Goal: Task Accomplishment & Management: Manage account settings

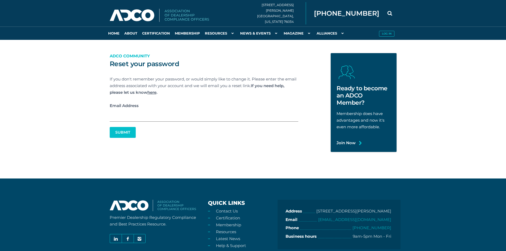
drag, startPoint x: 0, startPoint y: 0, endPoint x: 147, endPoint y: 121, distance: 190.8
click at [159, 112] on input "Email Address" at bounding box center [204, 115] width 189 height 13
paste input "[EMAIL_ADDRESS][DOMAIN_NAME]"
type input "[EMAIL_ADDRESS][DOMAIN_NAME]"
click at [132, 131] on button "Submit" at bounding box center [122, 132] width 25 height 10
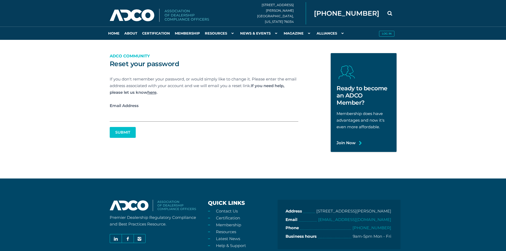
click at [209, 121] on input "Email Address" at bounding box center [204, 115] width 189 height 13
paste input "[EMAIL_ADDRESS][DOMAIN_NAME]"
type input "[EMAIL_ADDRESS][DOMAIN_NAME]"
click at [115, 134] on button "Submit" at bounding box center [122, 132] width 25 height 10
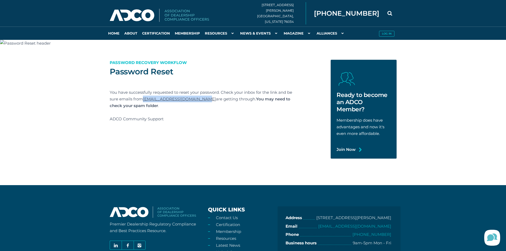
drag, startPoint x: 143, startPoint y: 100, endPoint x: 206, endPoint y: 102, distance: 63.0
click at [206, 102] on p "You have successfully requested to reset your password. Check your inbox for th…" at bounding box center [204, 99] width 189 height 20
copy p "[EMAIL_ADDRESS][DOMAIN_NAME]"
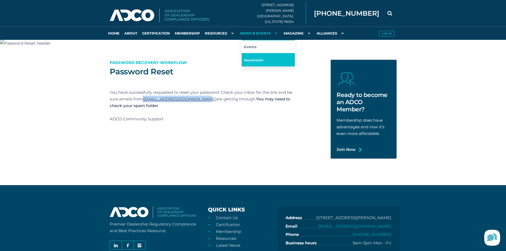
click at [253, 59] on link "Newsroom" at bounding box center [268, 59] width 53 height 13
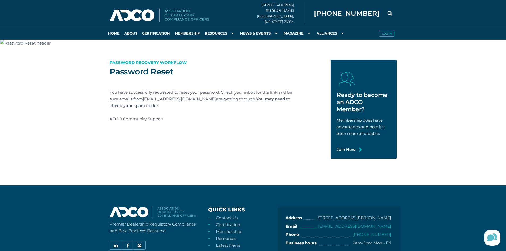
click at [388, 30] on link "Log in" at bounding box center [387, 33] width 20 height 13
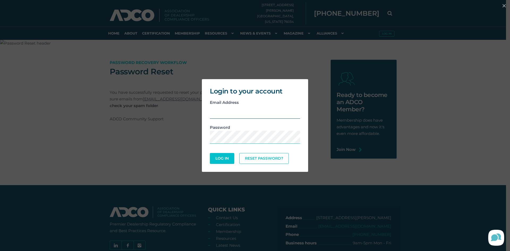
click at [221, 113] on input "email" at bounding box center [255, 112] width 90 height 13
type input "[EMAIL_ADDRESS][DOMAIN_NAME]"
click at [210, 153] on button "Log In" at bounding box center [222, 158] width 24 height 11
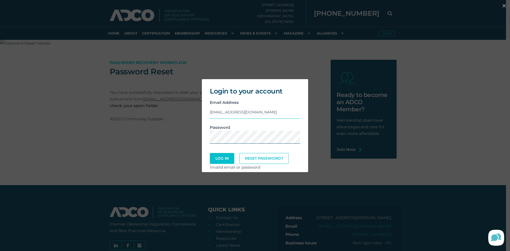
click at [210, 153] on button "Log In" at bounding box center [222, 158] width 24 height 11
